Goal: Transaction & Acquisition: Download file/media

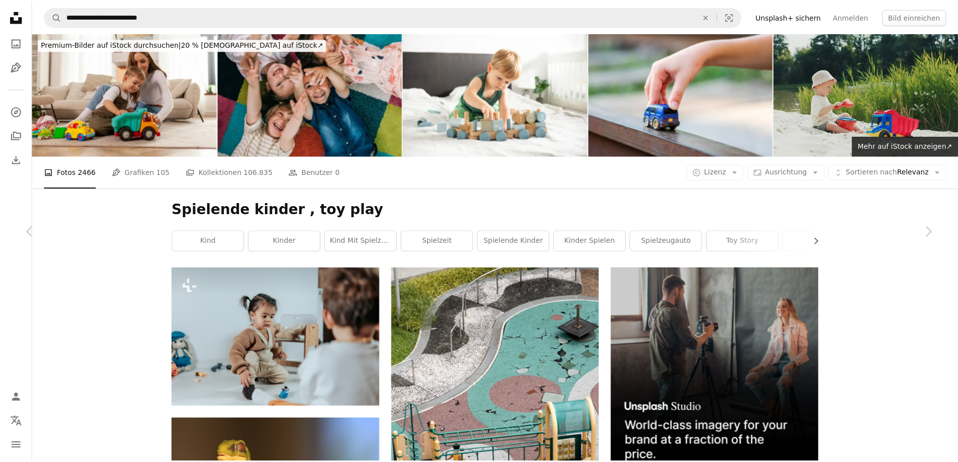
scroll to position [15743, 0]
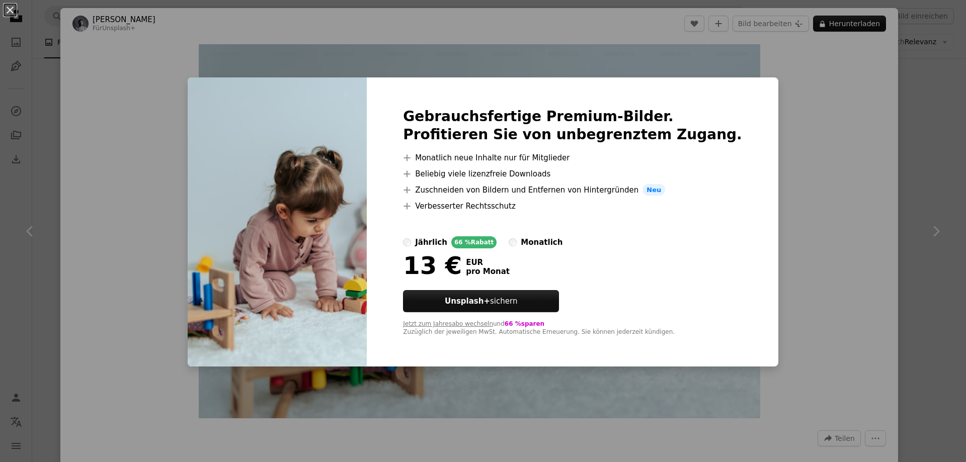
click at [799, 192] on div "An X shape Gebrauchsfertige Premium-Bilder. Profitieren Sie von unbegrenztem Zu…" at bounding box center [483, 231] width 966 height 462
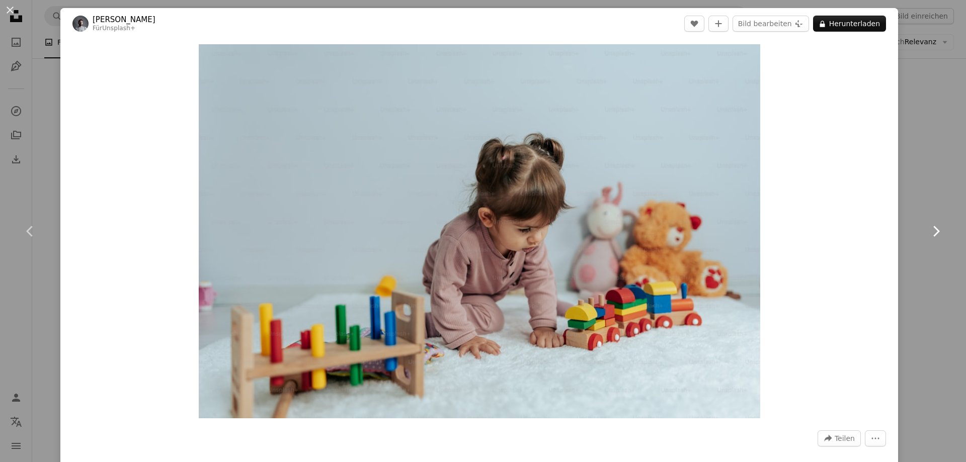
click at [933, 235] on icon "Chevron right" at bounding box center [936, 231] width 16 height 16
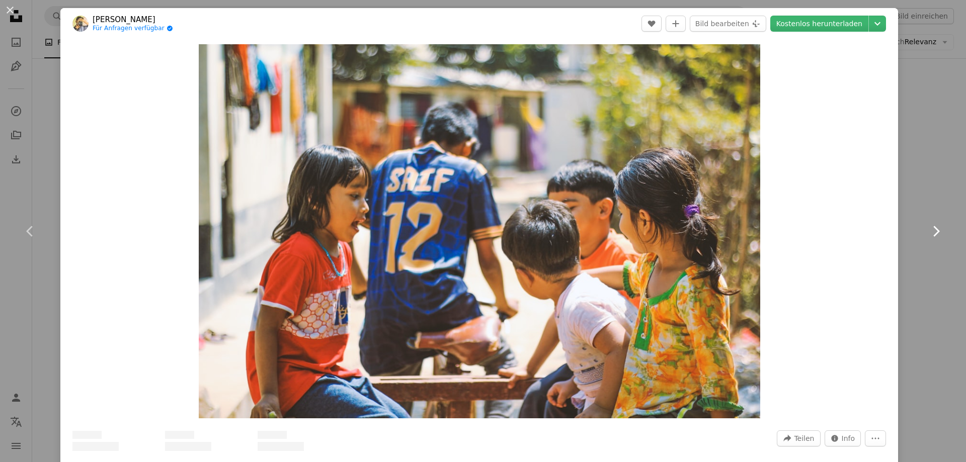
click at [933, 235] on icon "Chevron right" at bounding box center [936, 231] width 16 height 16
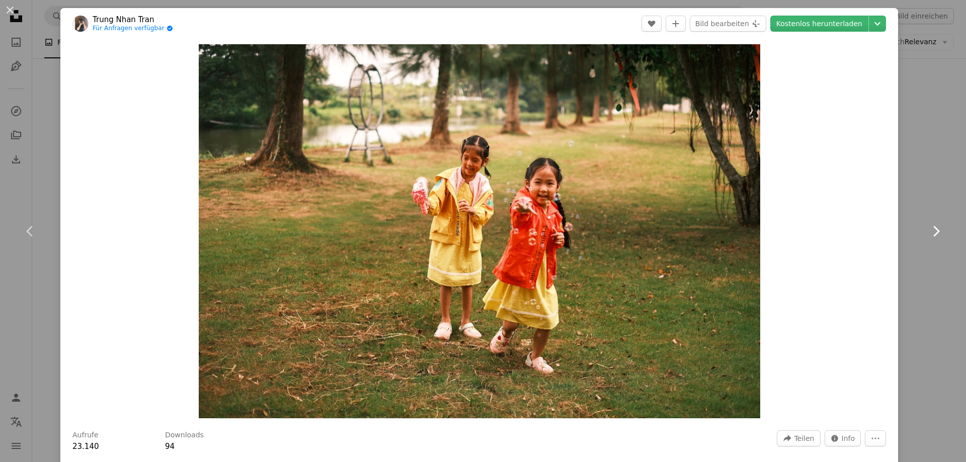
click at [933, 235] on icon "Chevron right" at bounding box center [936, 231] width 16 height 16
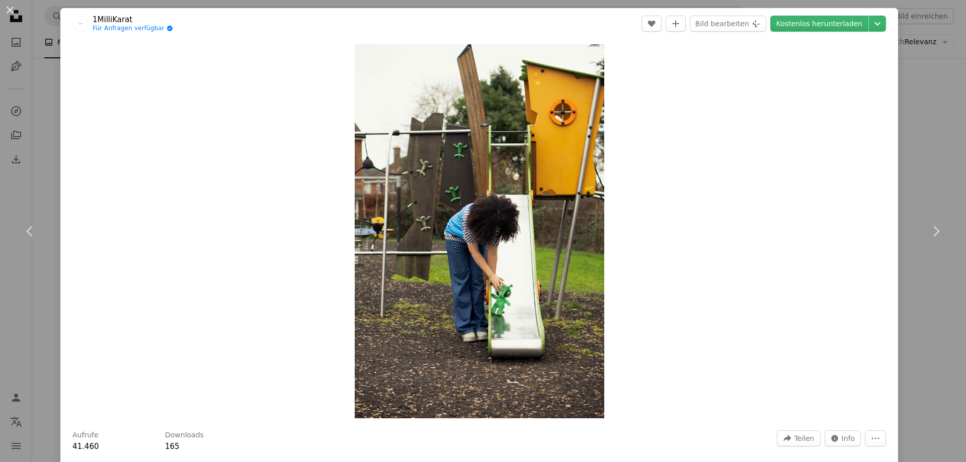
click at [911, 125] on div "An X shape Chevron left Chevron right 1MilliKarat Für Anfragen verfügbar A chec…" at bounding box center [483, 231] width 966 height 462
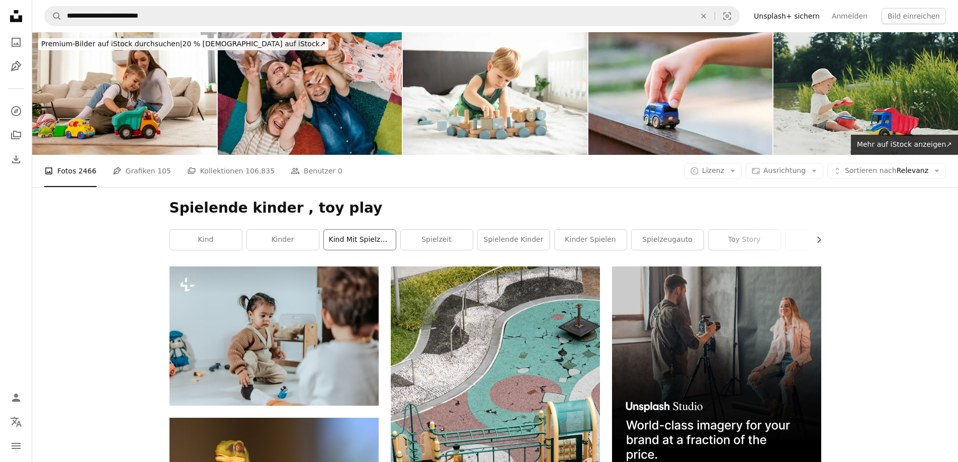
click at [357, 238] on link "Kind mit Spielzeug" at bounding box center [360, 240] width 72 height 20
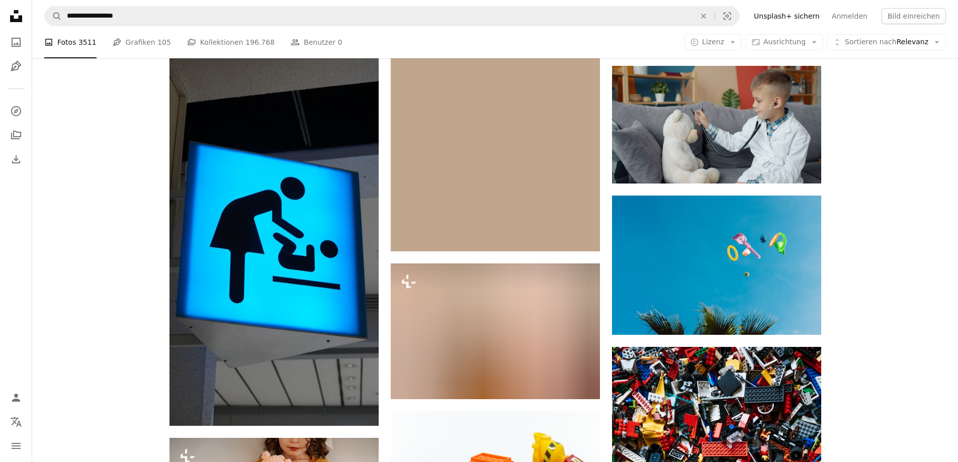
scroll to position [21314, 0]
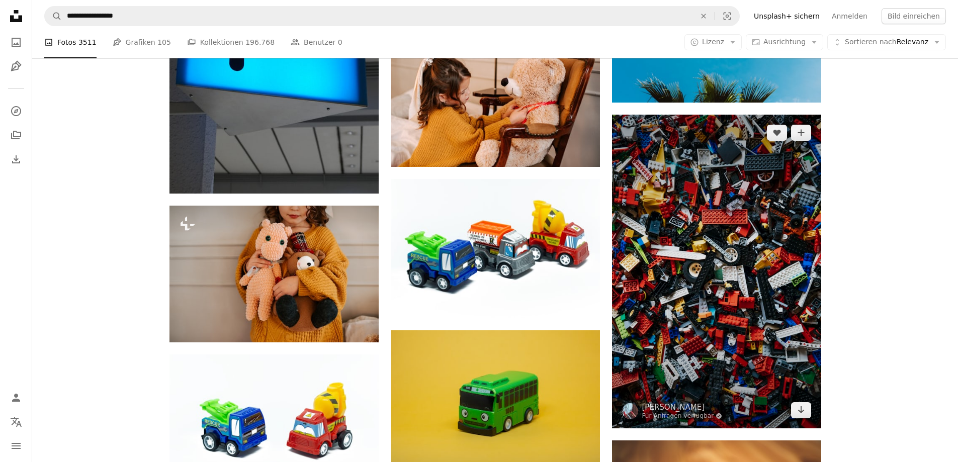
click at [778, 309] on img at bounding box center [716, 272] width 209 height 314
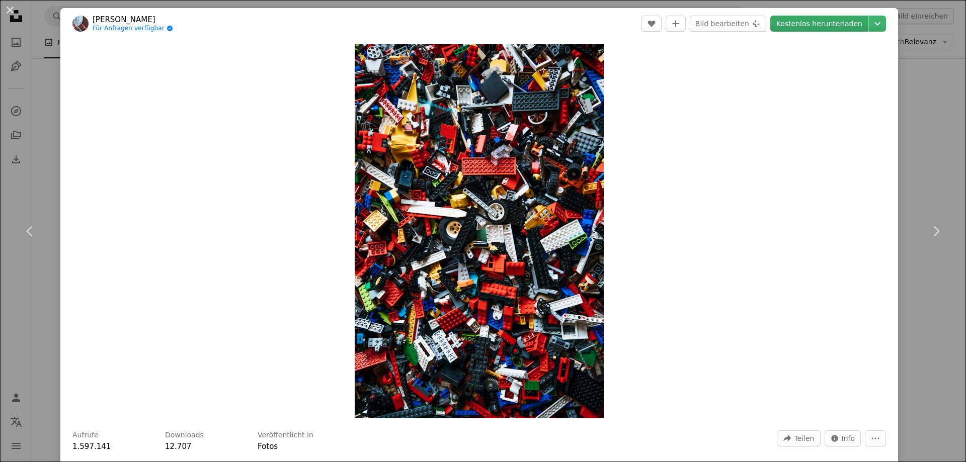
click at [810, 26] on link "Kostenlos herunterladen" at bounding box center [819, 24] width 98 height 16
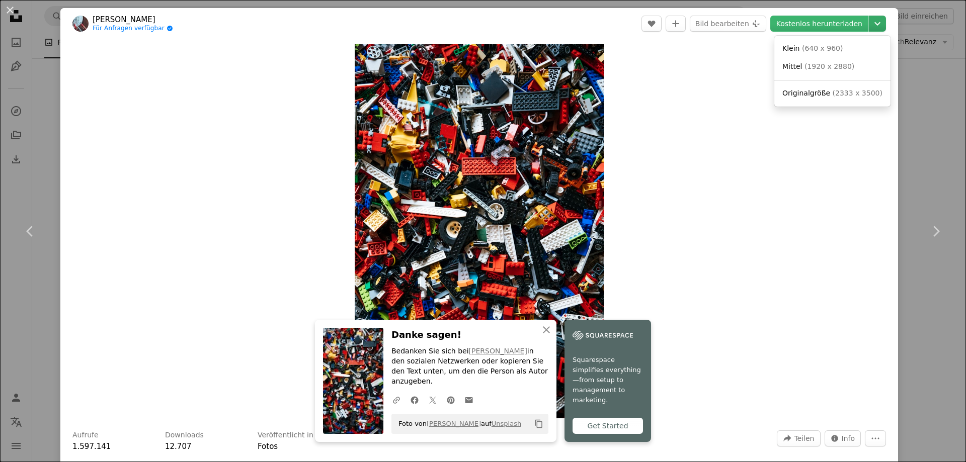
click at [871, 21] on icon "Chevron down" at bounding box center [877, 24] width 16 height 12
click at [792, 65] on span "Mittel" at bounding box center [792, 66] width 20 height 8
click at [723, 123] on div "Zoom in" at bounding box center [479, 231] width 838 height 384
click at [798, 96] on div "Zoom in" at bounding box center [479, 231] width 838 height 384
click at [936, 102] on div "An X shape Chevron left Chevron right [PERSON_NAME] Für Anfragen verfügbar A ch…" at bounding box center [483, 231] width 966 height 462
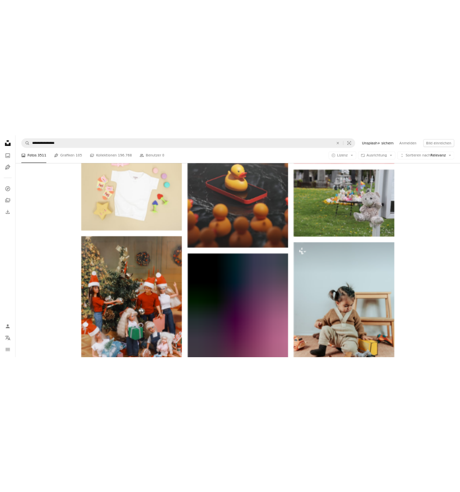
scroll to position [20358, 0]
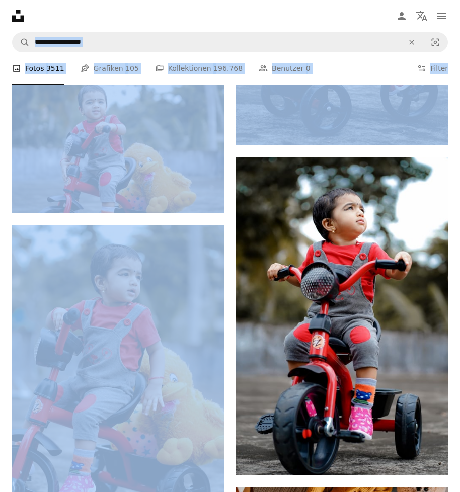
drag, startPoint x: 203, startPoint y: 3, endPoint x: 576, endPoint y: 111, distance: 388.0
